Goal: Task Accomplishment & Management: Complete application form

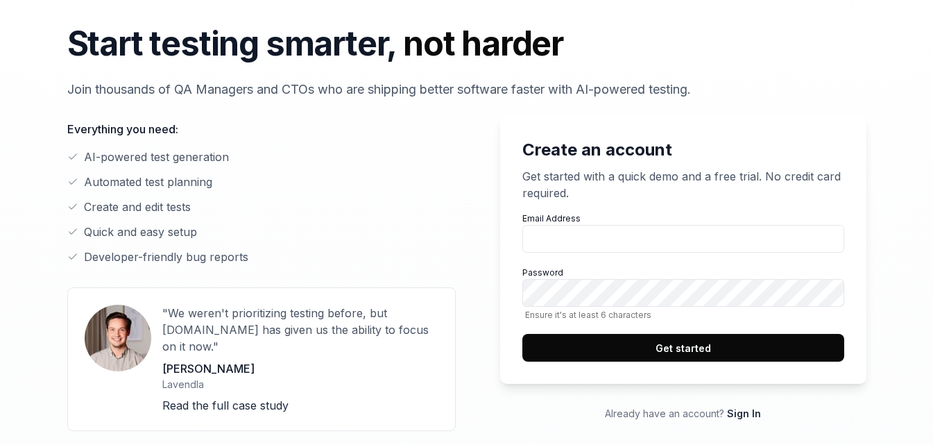
scroll to position [77, 0]
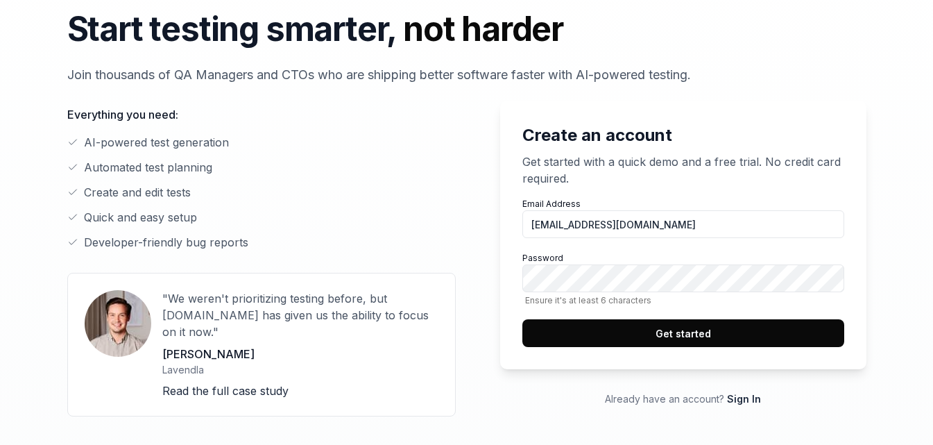
type input "[EMAIL_ADDRESS][DOMAIN_NAME]"
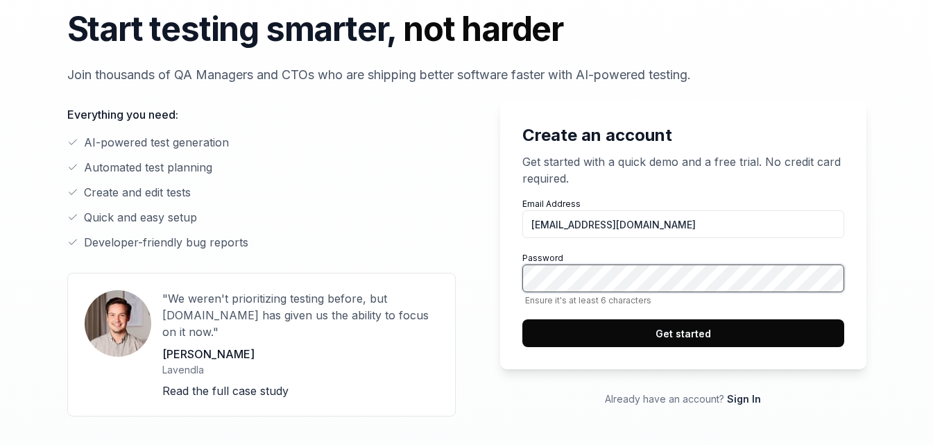
click at [523, 319] on button "Get started" at bounding box center [684, 333] width 322 height 28
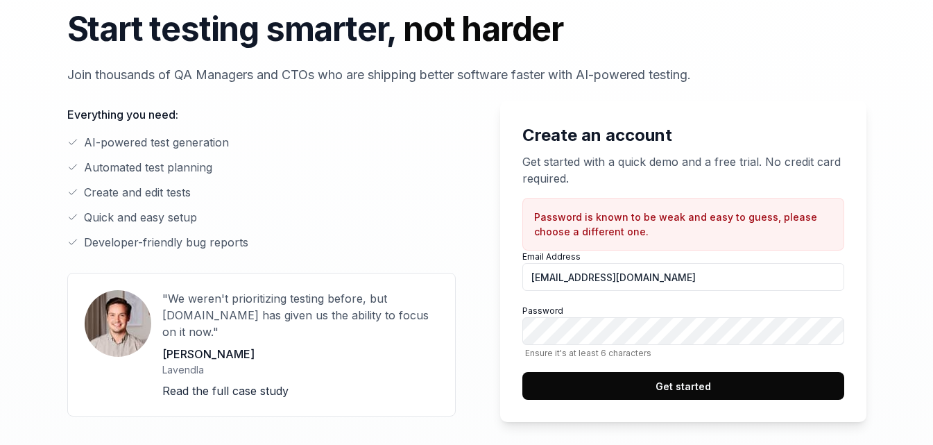
click at [569, 387] on button "Get started" at bounding box center [684, 386] width 322 height 28
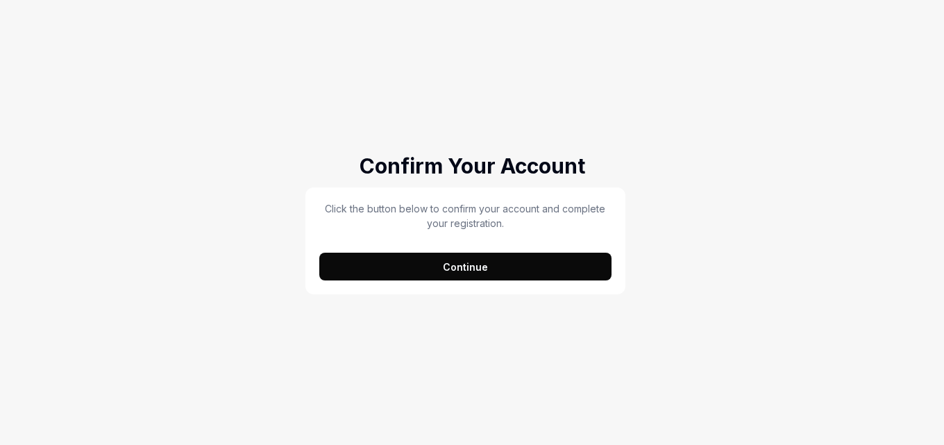
click at [491, 269] on button "Continue" at bounding box center [465, 267] width 292 height 28
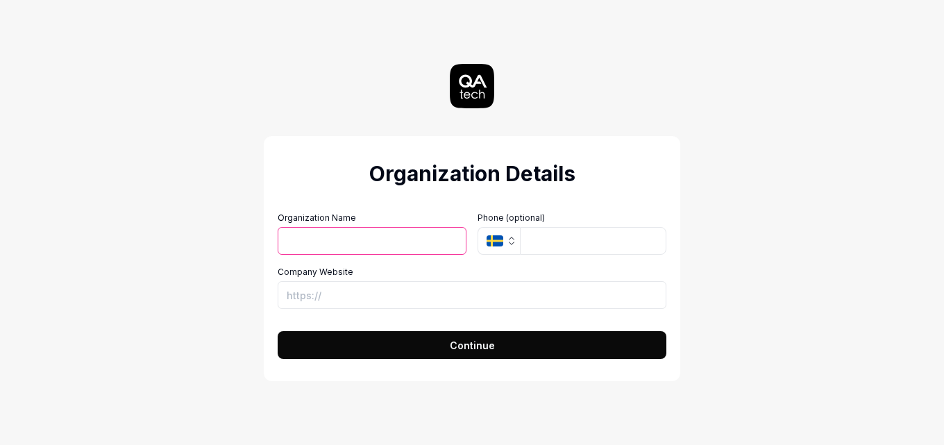
click at [513, 242] on icon "button" at bounding box center [511, 243] width 5 height 2
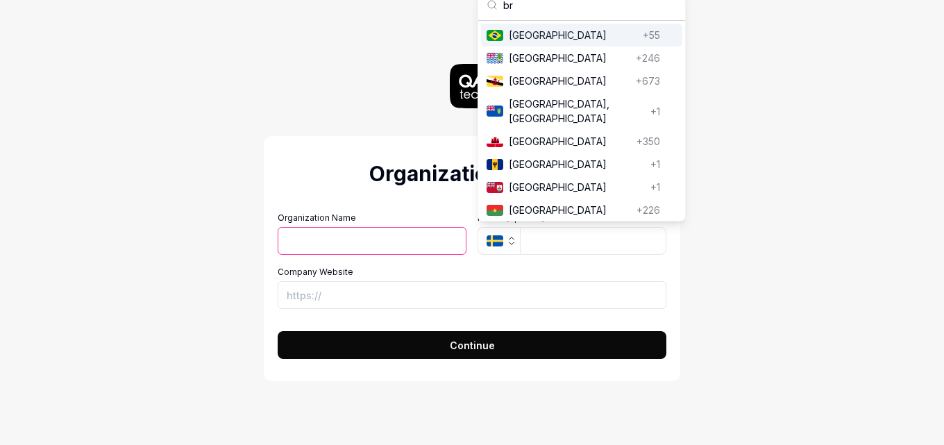
type input "br"
click at [558, 31] on span "[GEOGRAPHIC_DATA]" at bounding box center [573, 35] width 128 height 15
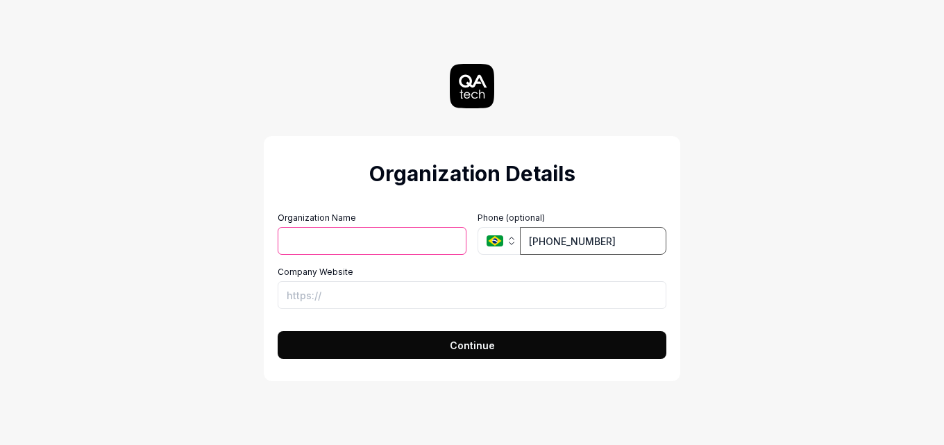
type input "[PHONE_NUMBER]"
click at [355, 232] on input "Organization Name" at bounding box center [372, 241] width 189 height 28
type input "Personal [PERSON_NAME]"
click at [408, 339] on button "Continue" at bounding box center [472, 345] width 389 height 28
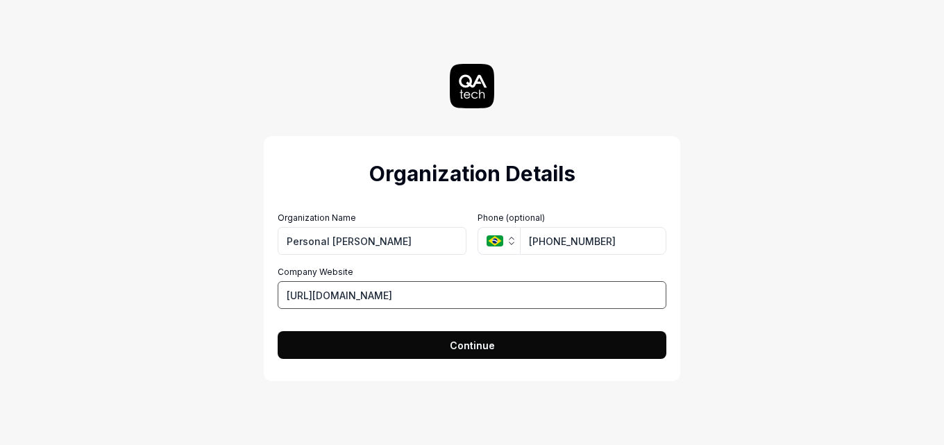
type input "[URL][DOMAIN_NAME]"
click at [402, 337] on button "Continue" at bounding box center [472, 345] width 389 height 28
